Goal: Transaction & Acquisition: Book appointment/travel/reservation

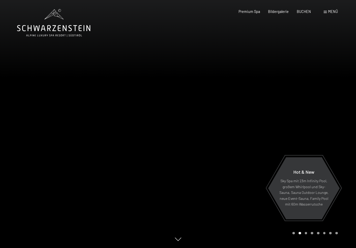
click at [245, 12] on span "Premium Spa" at bounding box center [248, 11] width 21 height 4
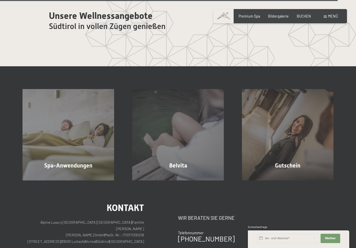
scroll to position [2729, 0]
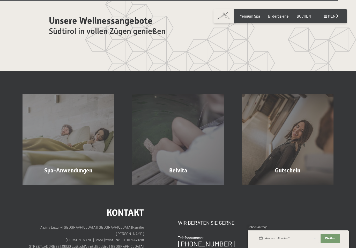
click at [326, 18] on div "Menü" at bounding box center [330, 16] width 14 height 5
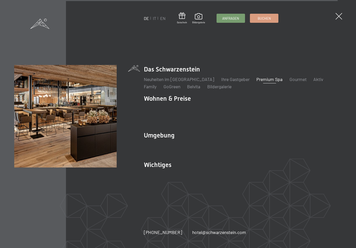
click at [149, 82] on link "Neuheiten im [GEOGRAPHIC_DATA]" at bounding box center [179, 79] width 70 height 6
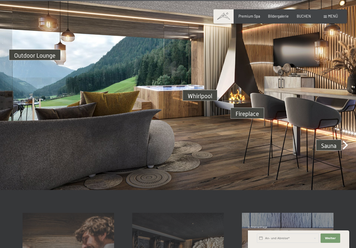
scroll to position [1449, 0]
click at [343, 139] on img at bounding box center [178, 89] width 356 height 200
click at [343, 143] on img at bounding box center [178, 89] width 356 height 200
click at [344, 139] on img at bounding box center [178, 89] width 356 height 200
click at [329, 140] on img at bounding box center [178, 89] width 356 height 200
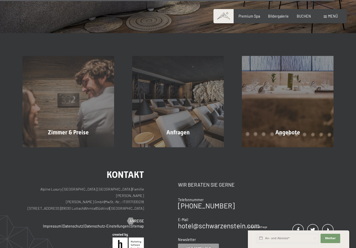
scroll to position [1605, 0]
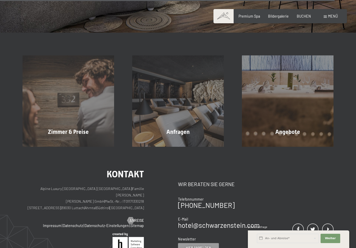
click at [302, 134] on div "Angebote Mehr erfahren" at bounding box center [288, 100] width 110 height 91
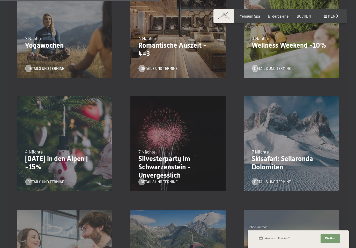
scroll to position [405, 0]
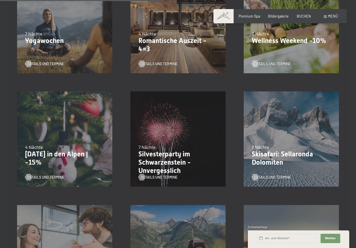
click at [37, 150] on p "[DATE] in den Alpen | -15%" at bounding box center [64, 158] width 79 height 16
click at [39, 150] on p "Weihnachten in den Alpen | -15%" at bounding box center [64, 158] width 79 height 16
click at [32, 150] on p "Weihnachten in den Alpen | -15%" at bounding box center [64, 158] width 79 height 16
click at [38, 174] on span "Details und Termine" at bounding box center [45, 176] width 37 height 5
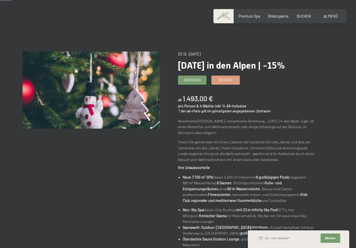
scroll to position [17, 0]
click at [226, 81] on link "Buchen" at bounding box center [225, 79] width 28 height 9
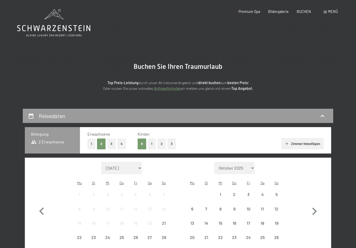
select select "[DATE]"
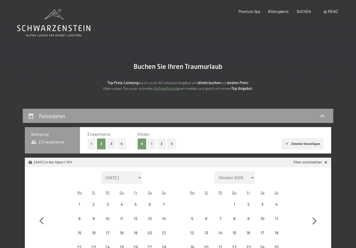
select select "[DATE]"
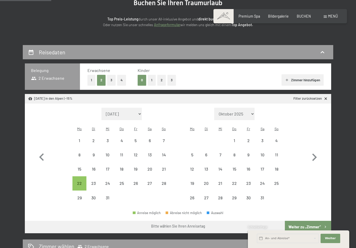
scroll to position [82, 0]
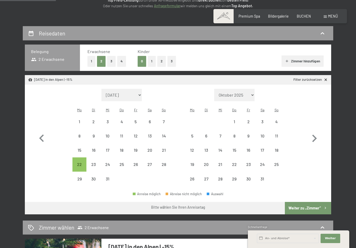
click at [76, 162] on div "22" at bounding box center [79, 168] width 13 height 13
select select "[DATE]"
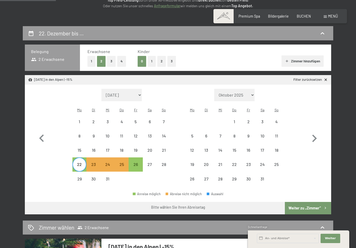
click at [311, 202] on button "Weiter zu „Zimmer“" at bounding box center [308, 208] width 46 height 12
select select "[DATE]"
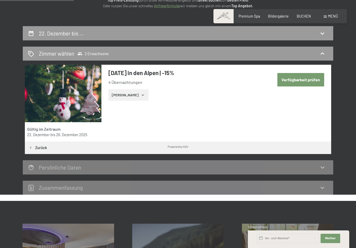
scroll to position [108, 0]
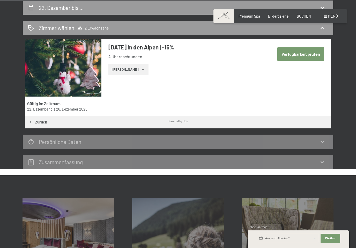
click at [291, 53] on button "Verfügbarkeit prüfen" at bounding box center [300, 53] width 47 height 13
select select "[DATE]"
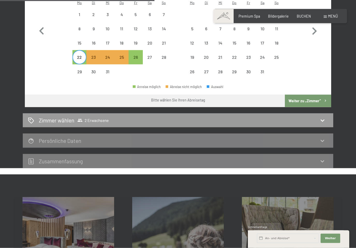
scroll to position [188, 0]
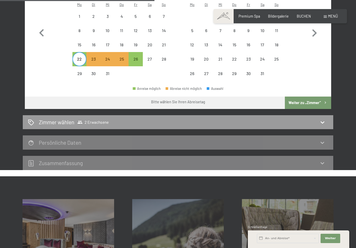
click at [310, 97] on button "Weiter zu „Zimmer“" at bounding box center [308, 102] width 46 height 12
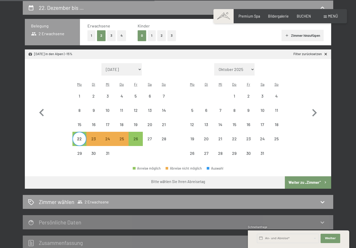
select select "[DATE]"
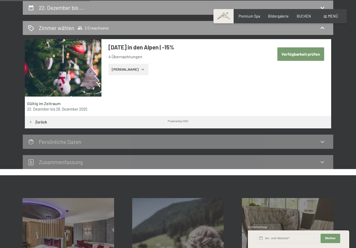
click at [119, 73] on button "[PERSON_NAME]" at bounding box center [128, 69] width 40 height 11
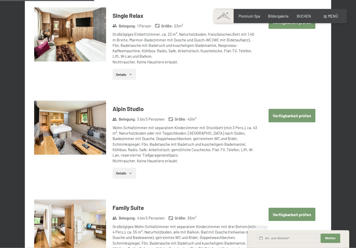
click at [295, 111] on button "Verfügbarkeit prüfen" at bounding box center [291, 115] width 47 height 13
select select "[DATE]"
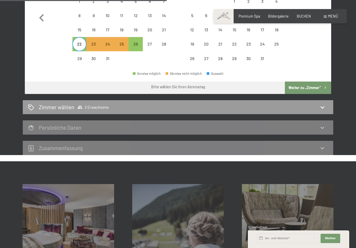
scroll to position [204, 0]
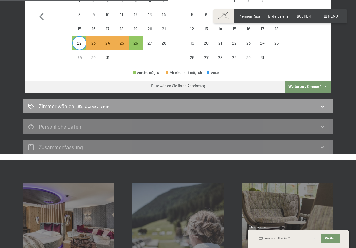
click at [321, 103] on div "Zimmer wählen 2 Erwachsene" at bounding box center [178, 105] width 300 height 7
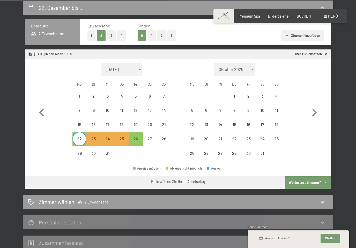
select select "[DATE]"
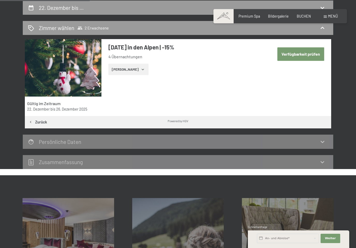
click at [305, 59] on button "Verfügbarkeit prüfen" at bounding box center [300, 53] width 47 height 13
select select "[DATE]"
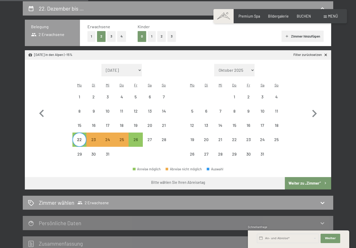
scroll to position [108, 0]
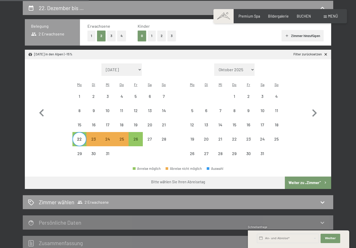
click at [313, 114] on icon "button" at bounding box center [314, 112] width 15 height 15
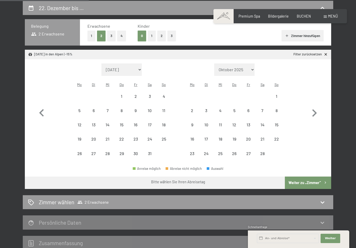
select select "2026-01-01"
select select "2026-02-01"
click at [34, 108] on icon "button" at bounding box center [41, 112] width 15 height 15
select select "2025-12-01"
select select "2026-01-01"
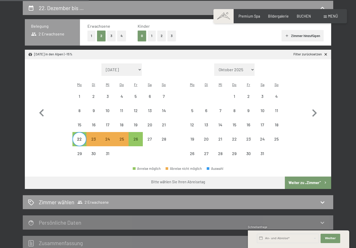
click at [140, 139] on div "26" at bounding box center [135, 143] width 13 height 13
select select "2025-12-01"
select select "2026-01-01"
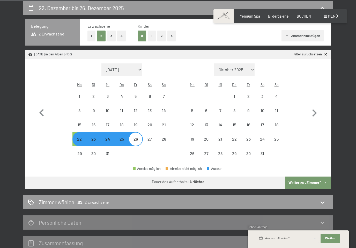
select select "2025-12-01"
select select "2026-01-01"
click at [303, 178] on button "Weiter zu „Zimmer“" at bounding box center [308, 182] width 46 height 12
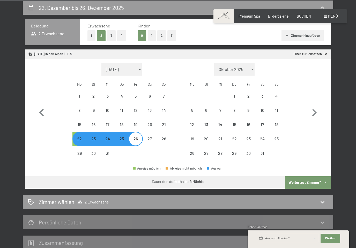
select select "2025-12-01"
select select "2026-01-01"
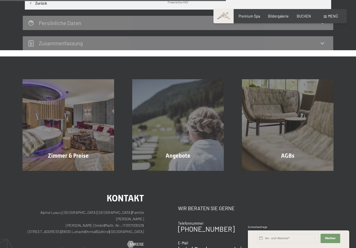
scroll to position [229, 0]
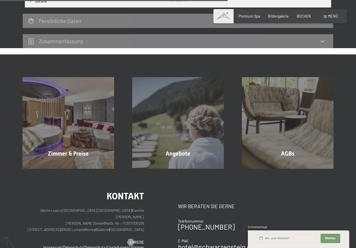
click at [63, 154] on div "Zimmer & Preise Mehr erfahren" at bounding box center [68, 122] width 110 height 91
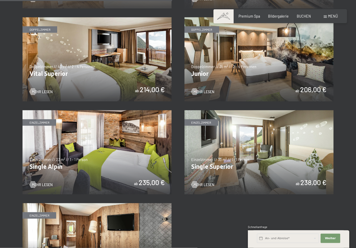
scroll to position [654, 0]
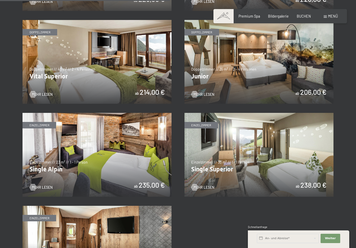
click at [27, 186] on img at bounding box center [96, 155] width 149 height 84
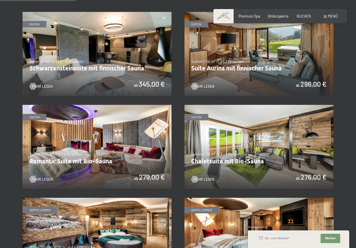
scroll to position [290, 0]
click at [39, 216] on img at bounding box center [96, 240] width 149 height 84
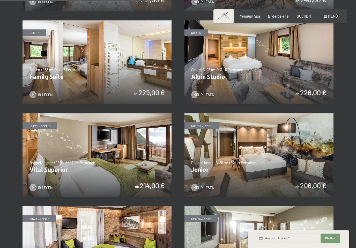
scroll to position [562, 0]
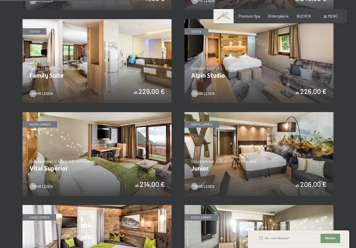
click at [184, 167] on img at bounding box center [109, 154] width 149 height 84
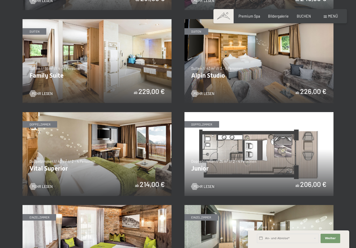
scroll to position [0, 0]
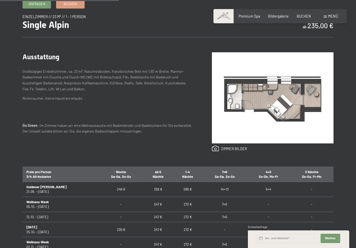
scroll to position [193, 0]
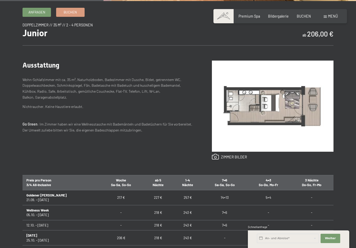
scroll to position [143, 0]
